Goal: Transaction & Acquisition: Purchase product/service

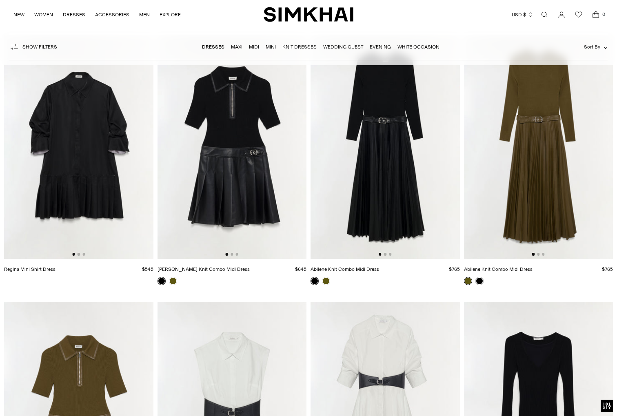
scroll to position [2966, 0]
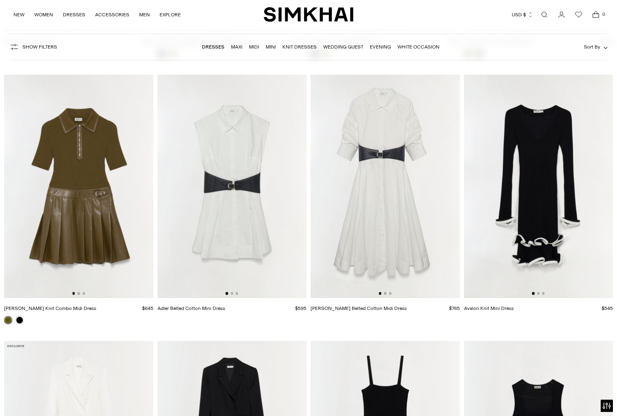
click at [254, 216] on img at bounding box center [231, 186] width 149 height 223
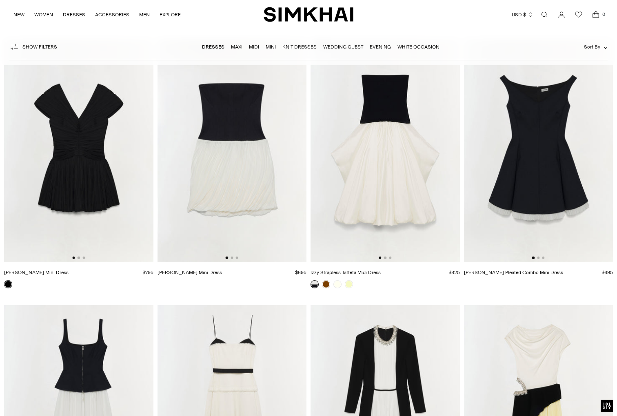
scroll to position [0, 3]
click at [380, 165] on img at bounding box center [384, 150] width 149 height 223
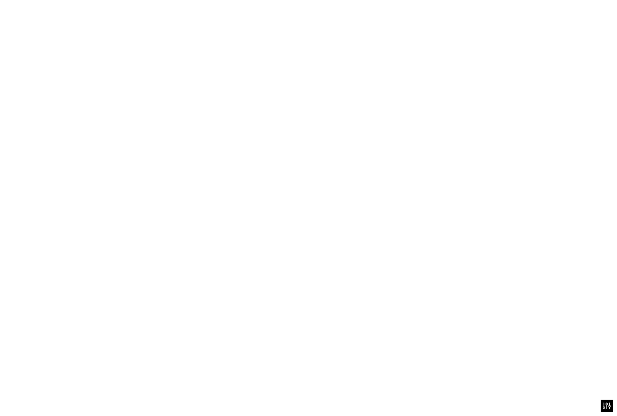
scroll to position [0, 2]
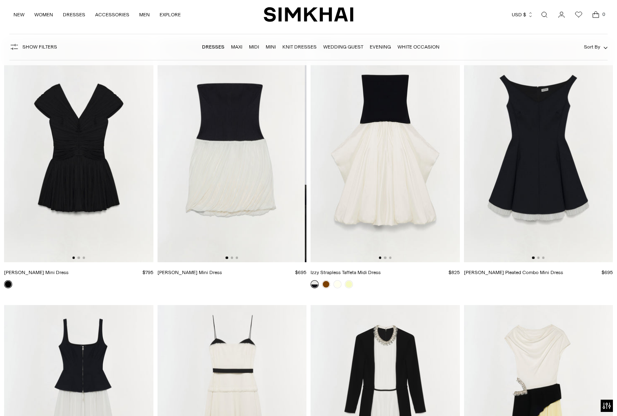
click at [248, 158] on img at bounding box center [230, 150] width 149 height 223
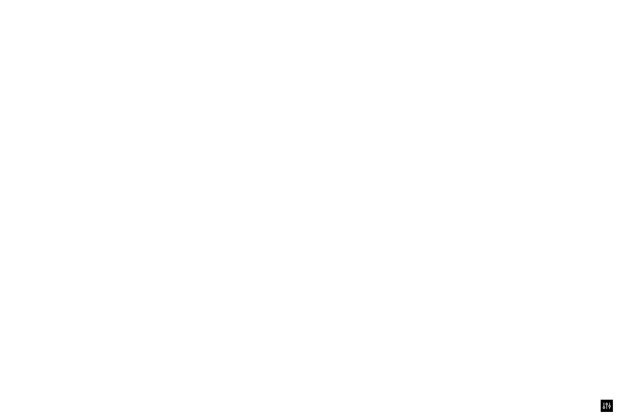
scroll to position [0, 0]
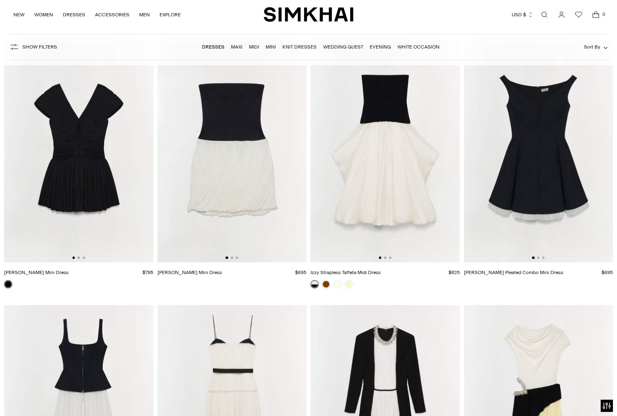
click at [125, 173] on img at bounding box center [78, 150] width 149 height 223
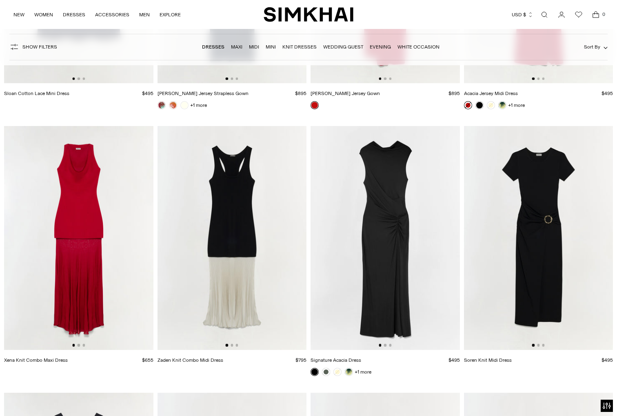
scroll to position [5852, 0]
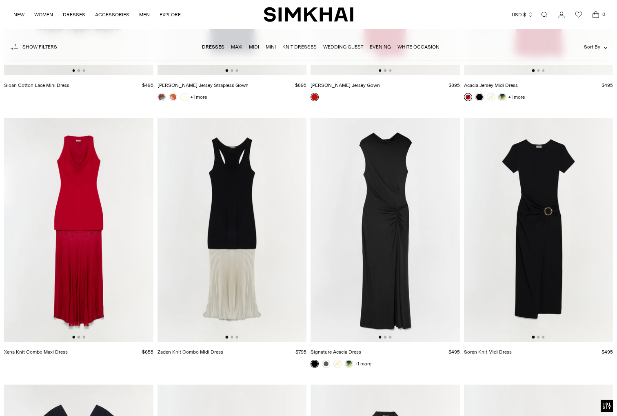
click at [212, 246] on img at bounding box center [231, 229] width 149 height 223
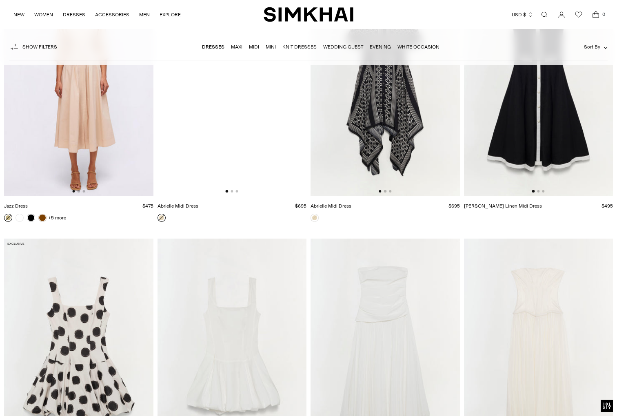
scroll to position [10975, 0]
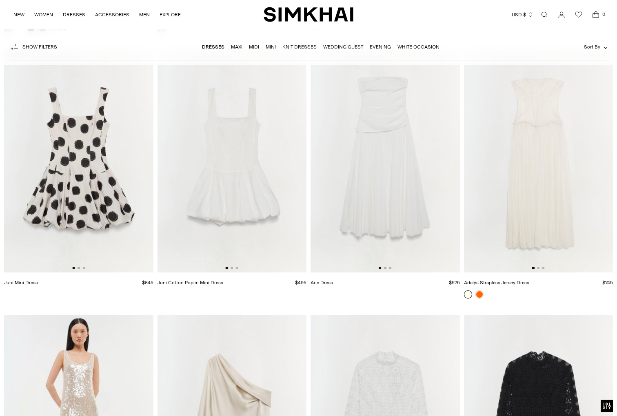
click at [84, 197] on img at bounding box center [78, 160] width 149 height 223
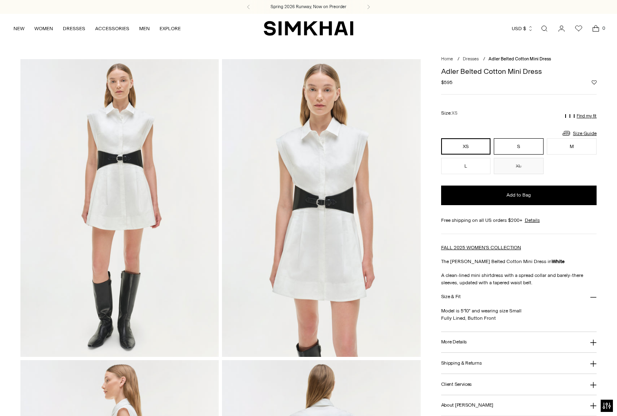
click at [524, 148] on button "S" at bounding box center [518, 146] width 50 height 16
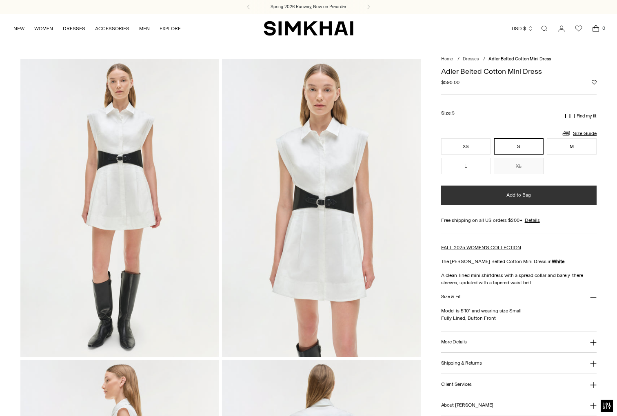
click at [537, 195] on button "Add to Bag" at bounding box center [518, 196] width 155 height 20
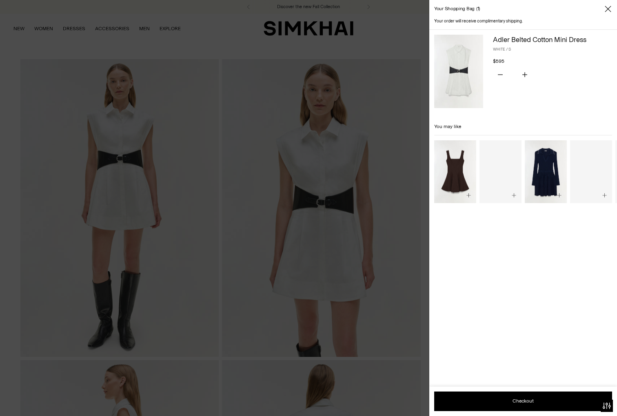
click at [398, 179] on div at bounding box center [308, 208] width 617 height 416
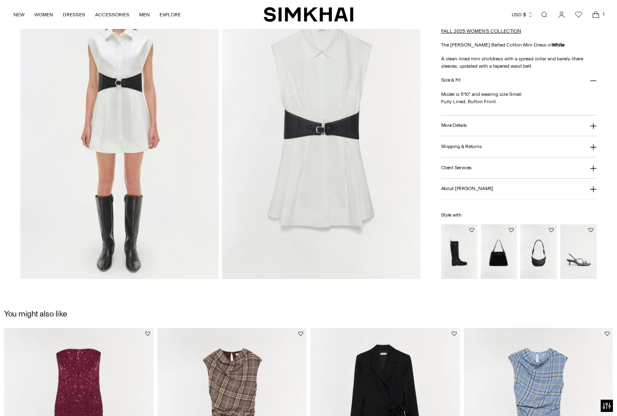
scroll to position [438, 0]
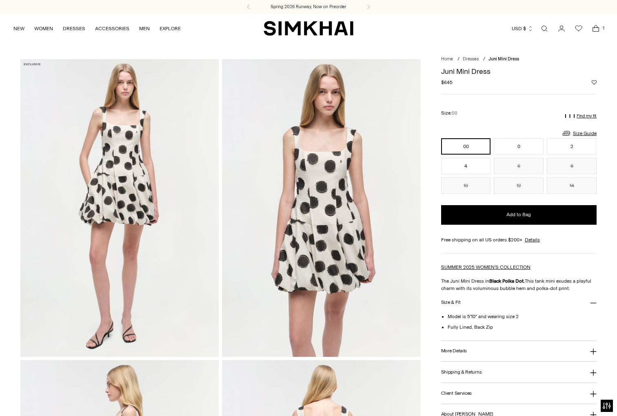
click at [81, 189] on img at bounding box center [119, 208] width 198 height 298
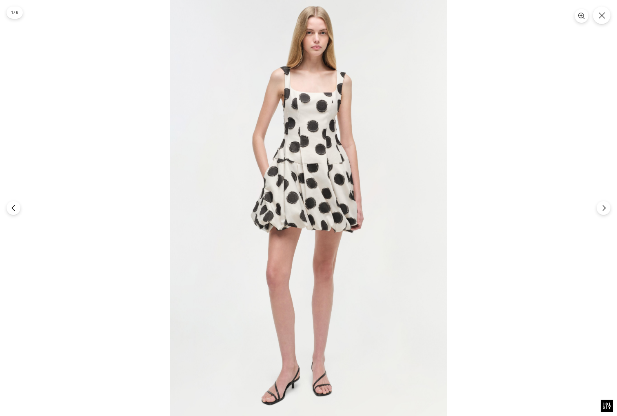
click at [324, 190] on img at bounding box center [308, 208] width 277 height 416
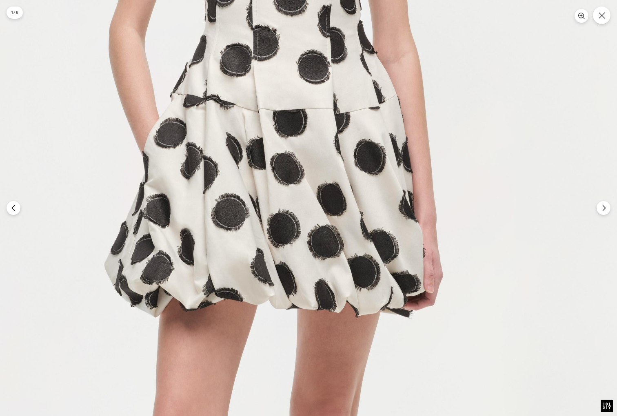
click at [324, 190] on img at bounding box center [277, 243] width 832 height 1248
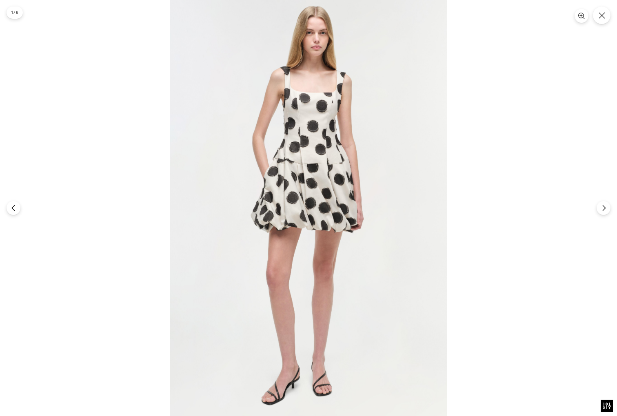
click at [324, 190] on img at bounding box center [308, 208] width 277 height 416
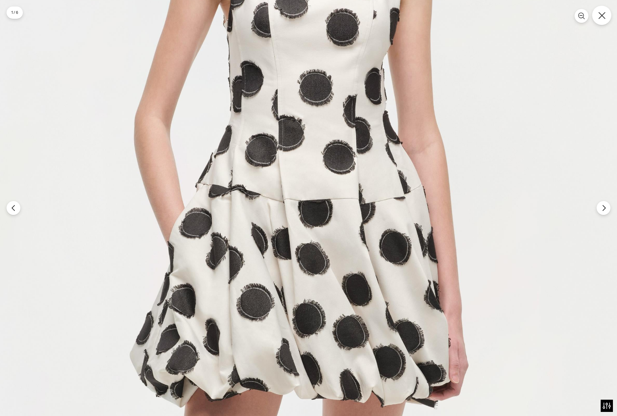
click at [601, 16] on icon "Close" at bounding box center [601, 15] width 7 height 7
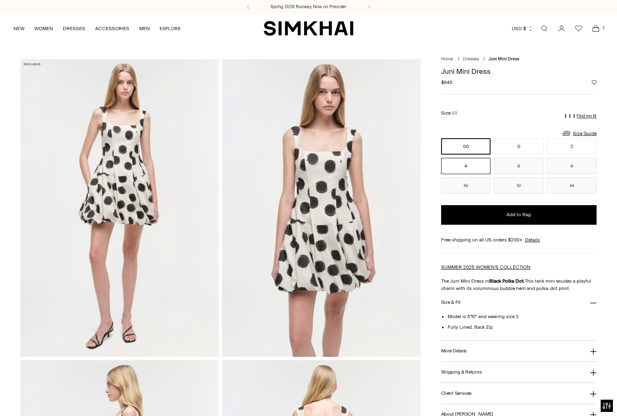
click at [467, 166] on button "4" at bounding box center [466, 166] width 50 height 16
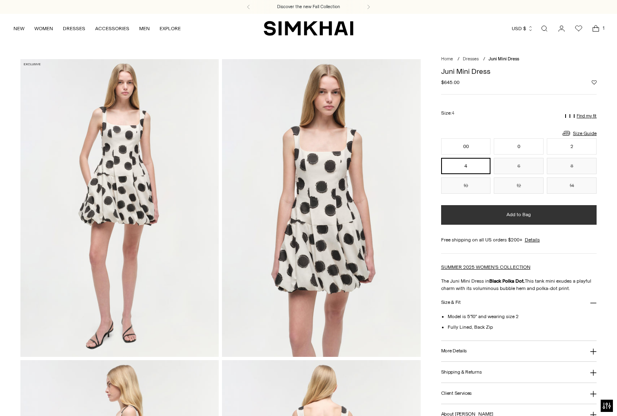
click at [537, 215] on button "Add to Bag" at bounding box center [518, 215] width 155 height 20
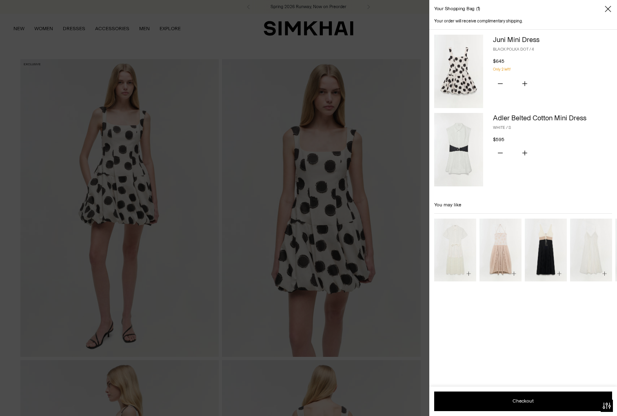
click at [379, 134] on div at bounding box center [308, 208] width 617 height 416
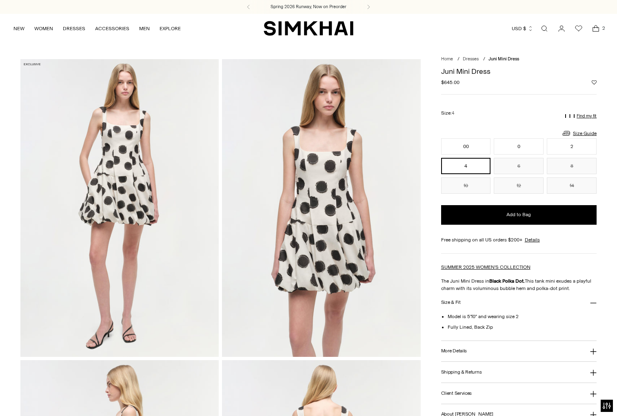
click at [597, 29] on icon "Open cart modal" at bounding box center [595, 28] width 11 height 8
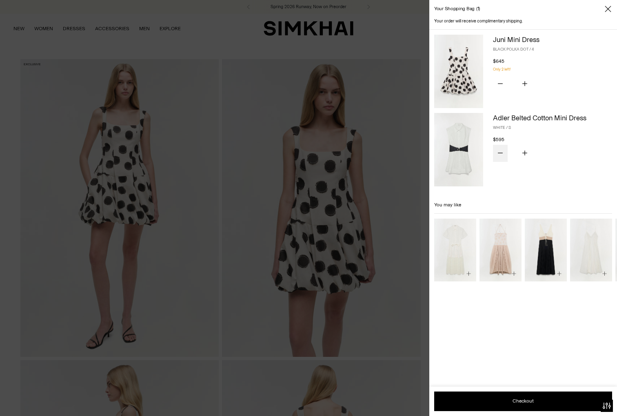
click at [501, 153] on icon "Subtract product quantity" at bounding box center [500, 152] width 5 height 5
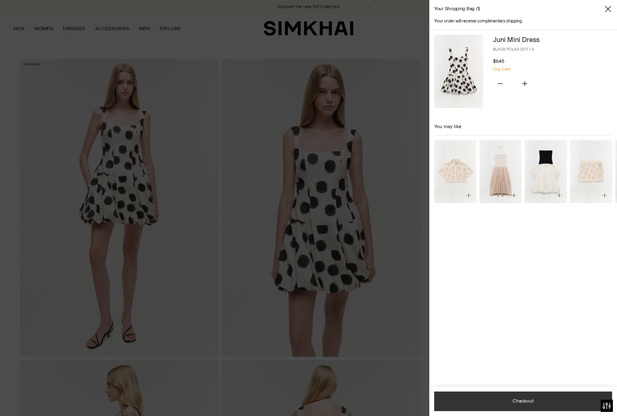
click at [525, 400] on button "Checkout" at bounding box center [523, 401] width 178 height 20
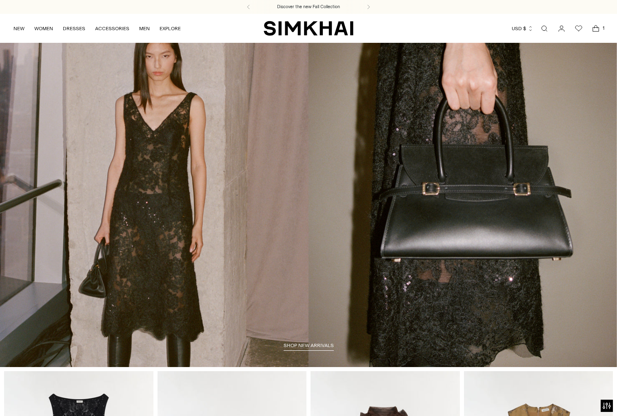
click at [595, 24] on icon "Open cart modal" at bounding box center [595, 28] width 11 height 8
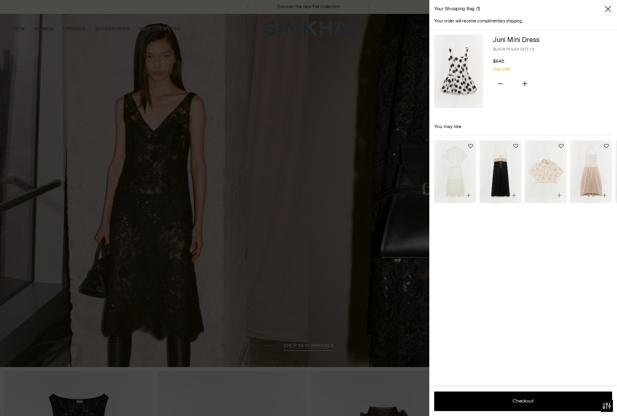
click at [457, 69] on img at bounding box center [458, 71] width 49 height 73
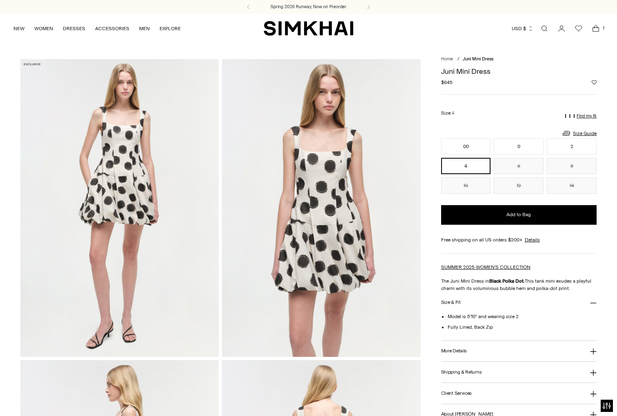
click at [575, 111] on button "Find my fit" at bounding box center [580, 116] width 31 height 11
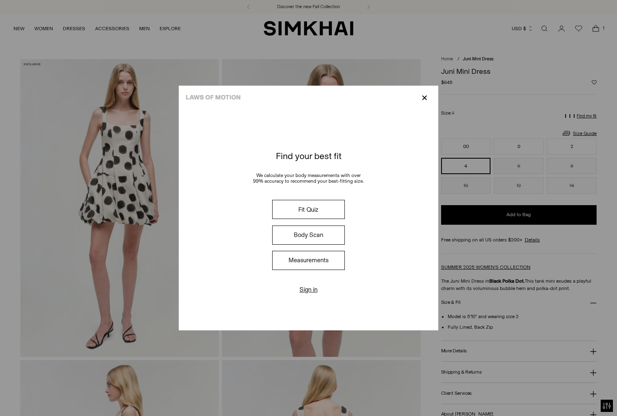
click at [306, 239] on button "Body Scan" at bounding box center [308, 235] width 73 height 19
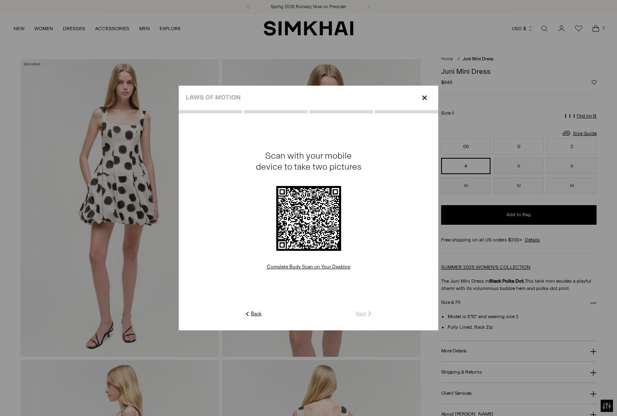
drag, startPoint x: 422, startPoint y: 99, endPoint x: 418, endPoint y: 99, distance: 4.1
click at [422, 99] on p "✕" at bounding box center [424, 98] width 11 height 14
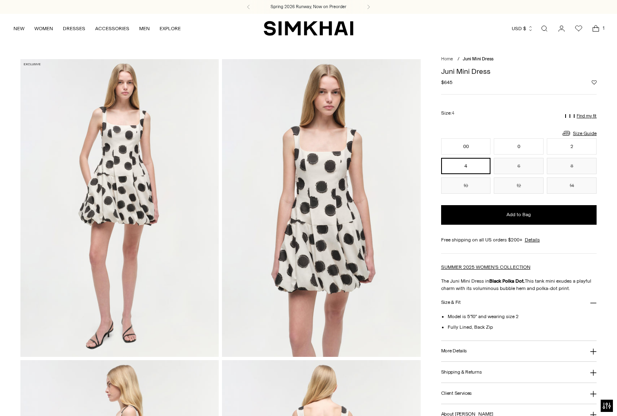
click at [584, 115] on p "Find my fit" at bounding box center [586, 116] width 20 height 5
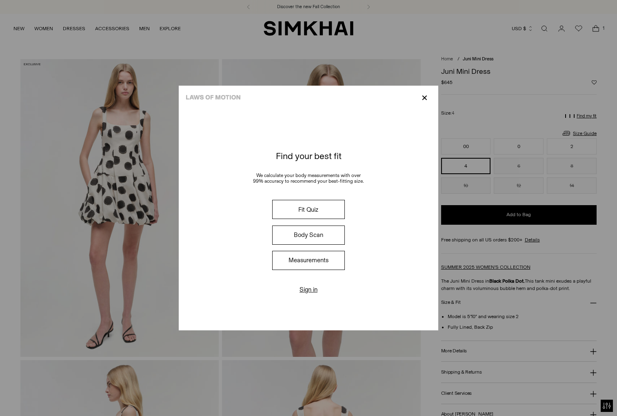
click at [327, 211] on button "Fit Quiz" at bounding box center [308, 209] width 73 height 19
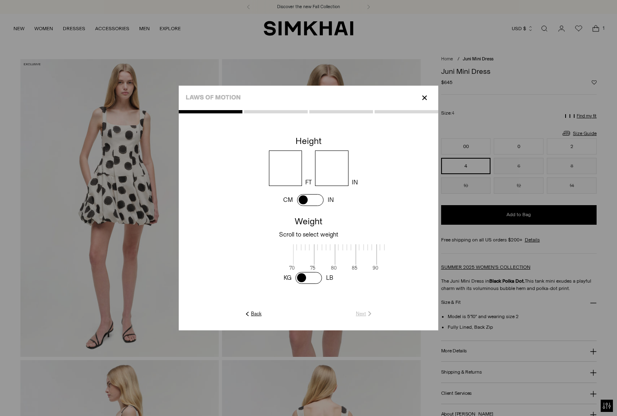
scroll to position [1, 265]
click at [278, 162] on input "number" at bounding box center [285, 167] width 33 height 35
type input "*"
click at [346, 167] on div "* FT IN" at bounding box center [315, 167] width 246 height 35
type input "*"
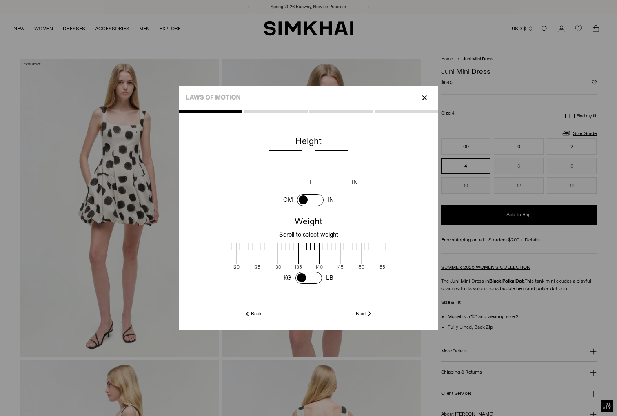
drag, startPoint x: 317, startPoint y: 278, endPoint x: 295, endPoint y: 278, distance: 22.0
click at [294, 278] on div "KG LB" at bounding box center [308, 277] width 58 height 15
drag, startPoint x: 314, startPoint y: 276, endPoint x: 303, endPoint y: 255, distance: 22.8
click at [291, 275] on div "KG LB" at bounding box center [308, 277] width 58 height 15
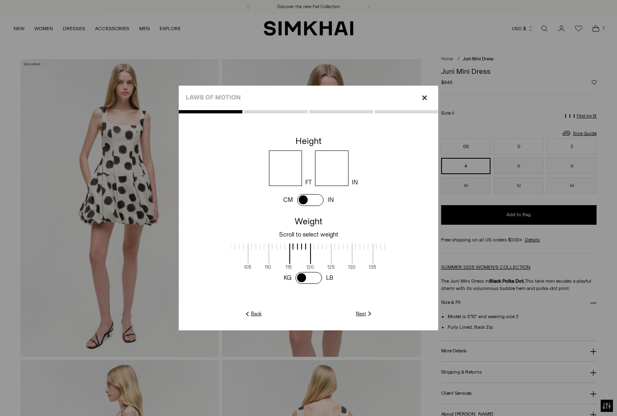
drag, startPoint x: 310, startPoint y: 244, endPoint x: 392, endPoint y: 248, distance: 82.9
click at [392, 248] on cc-weight at bounding box center [308, 250] width 259 height 72
click at [365, 313] on link "Next" at bounding box center [365, 313] width 18 height 7
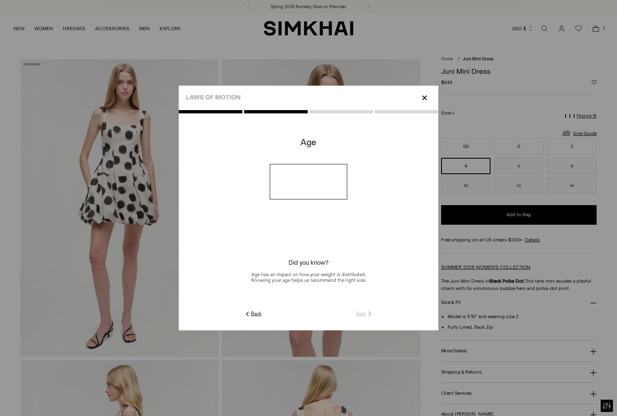
click at [285, 181] on input "number" at bounding box center [309, 181] width 78 height 35
type input "**"
click at [359, 312] on link "Next" at bounding box center [365, 313] width 18 height 7
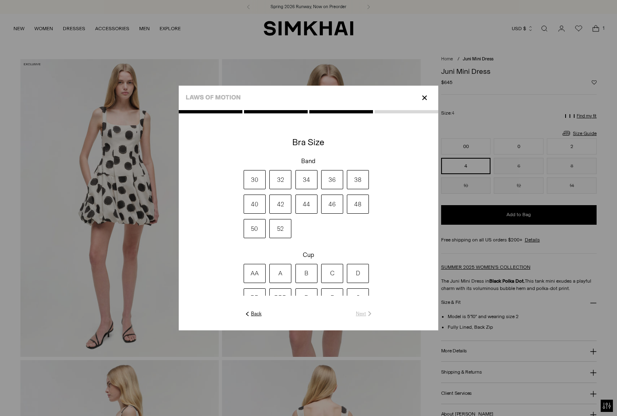
click at [303, 181] on label "34" at bounding box center [306, 179] width 22 height 19
click at [359, 273] on label "D" at bounding box center [358, 273] width 22 height 19
click at [361, 312] on link "Next" at bounding box center [365, 313] width 18 height 7
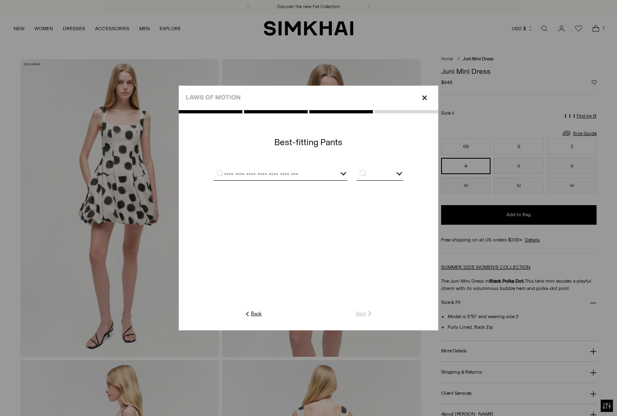
click at [314, 173] on input "text" at bounding box center [270, 175] width 113 height 10
type input "******"
click at [380, 173] on input "text" at bounding box center [379, 175] width 46 height 10
type input "*"
type input "**"
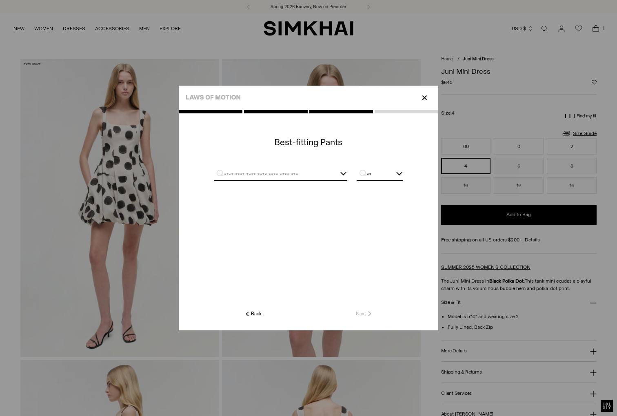
click at [364, 314] on c-text-icon-button at bounding box center [317, 313] width 112 height 7
click at [310, 173] on input "text" at bounding box center [270, 175] width 113 height 10
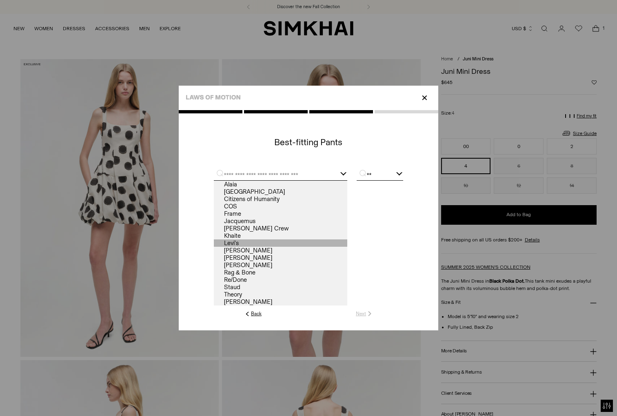
click at [282, 240] on link "Levi's" at bounding box center [280, 242] width 133 height 7
type input "******"
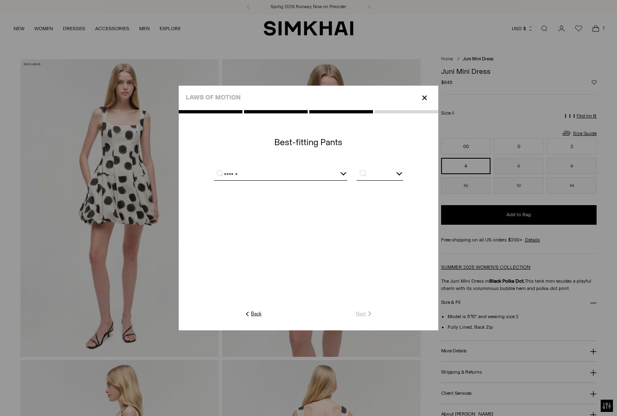
click at [374, 174] on input "text" at bounding box center [379, 175] width 46 height 10
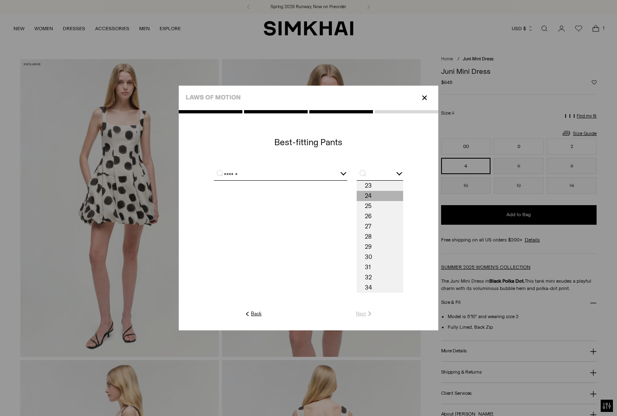
click at [373, 193] on span "24" at bounding box center [379, 196] width 46 height 10
type input "**"
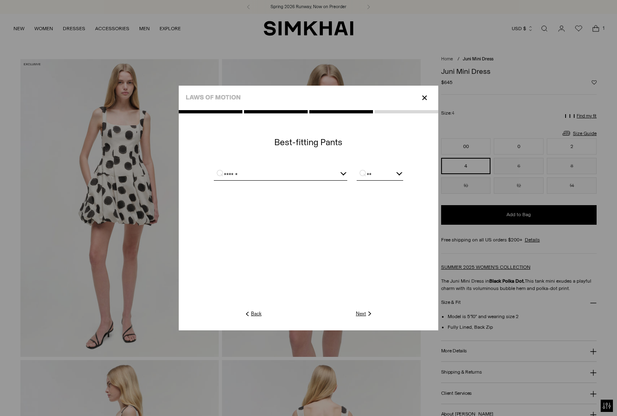
click at [358, 313] on link "Next" at bounding box center [365, 313] width 18 height 7
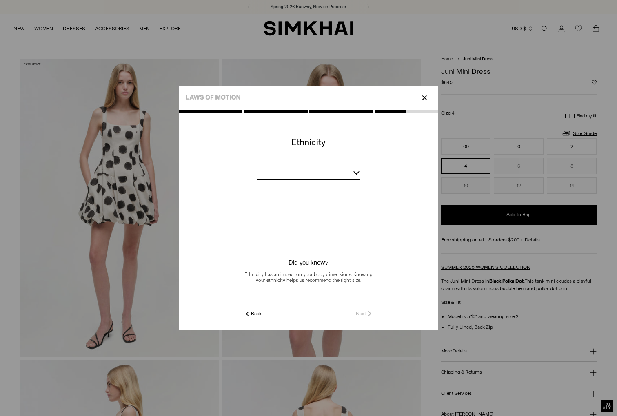
click at [305, 166] on bc-ethnicity at bounding box center [308, 221] width 259 height 176
click at [306, 170] on div at bounding box center [309, 174] width 104 height 10
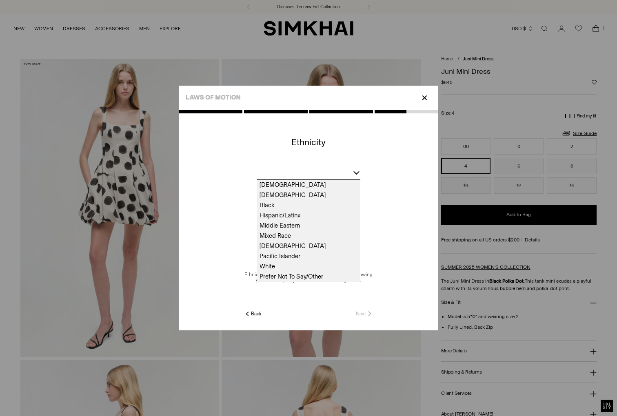
click at [287, 265] on span "White" at bounding box center [309, 266] width 104 height 10
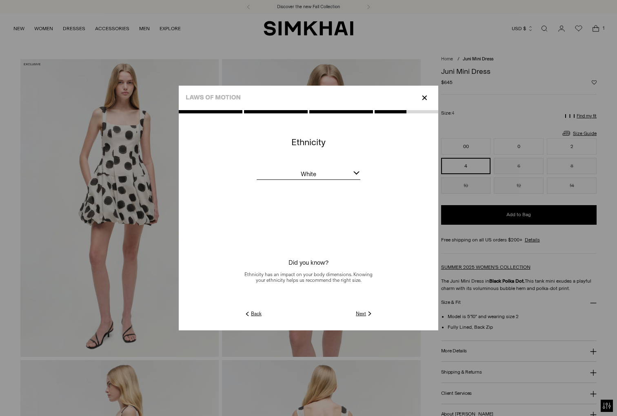
click at [358, 314] on link "Next" at bounding box center [365, 313] width 18 height 7
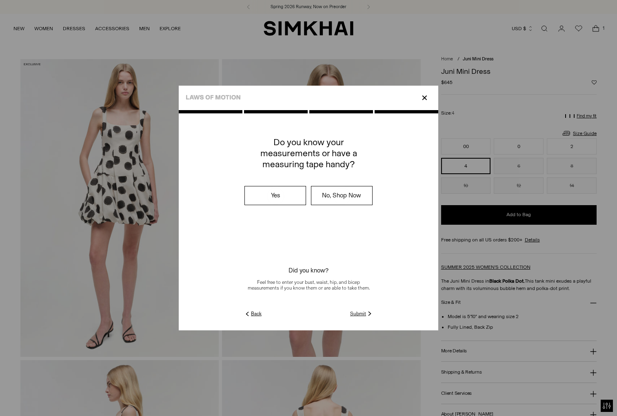
click at [360, 313] on link "Submit" at bounding box center [361, 313] width 23 height 7
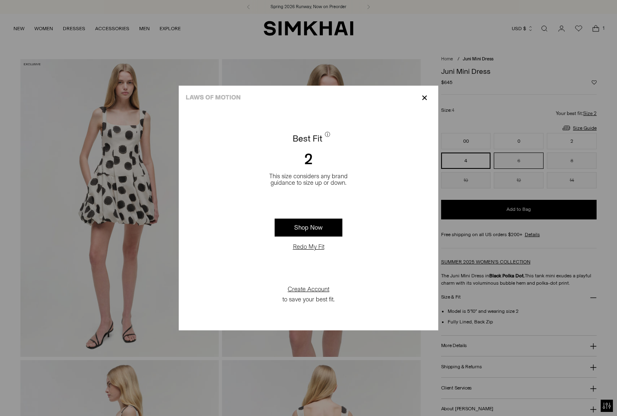
drag, startPoint x: 425, startPoint y: 96, endPoint x: 517, endPoint y: 164, distance: 114.0
click at [425, 95] on p "✕" at bounding box center [424, 98] width 11 height 14
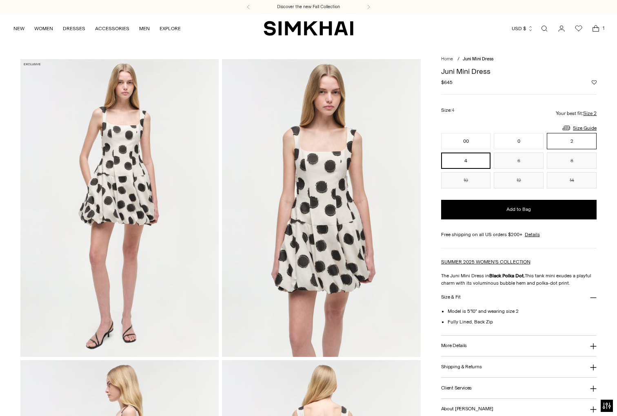
click at [567, 141] on button "2" at bounding box center [571, 141] width 50 height 16
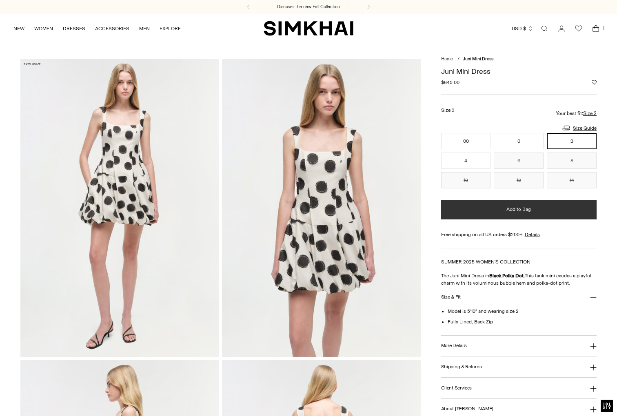
click at [543, 212] on button "Add to Bag" at bounding box center [518, 210] width 155 height 20
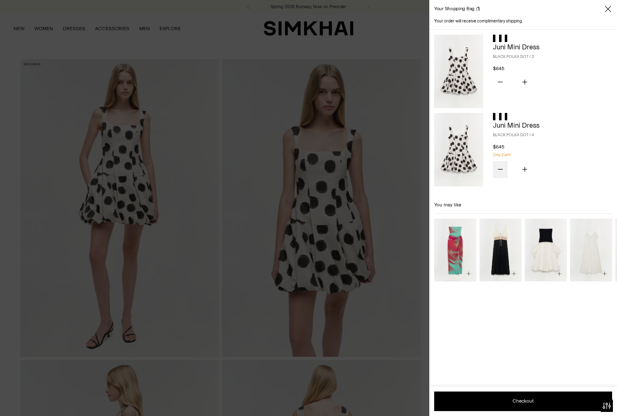
click at [500, 166] on button "Subtract product quantity" at bounding box center [500, 169] width 15 height 17
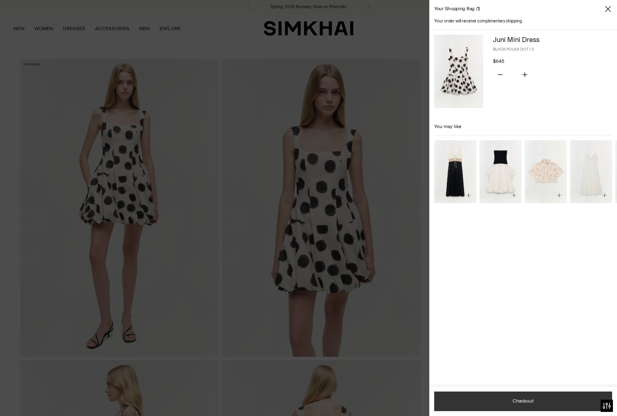
click at [540, 400] on button "Checkout" at bounding box center [523, 401] width 178 height 20
